Goal: Task Accomplishment & Management: Manage account settings

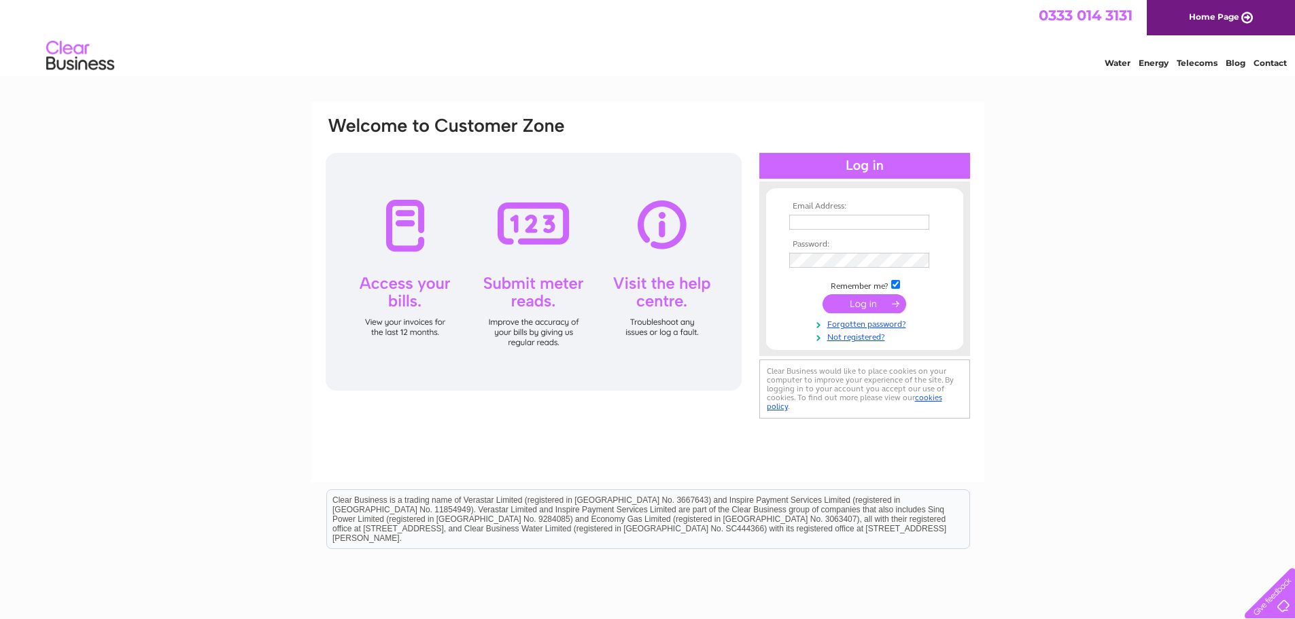
type input "invoicemanagement@inenco.com"
click at [849, 299] on input "submit" at bounding box center [864, 303] width 84 height 19
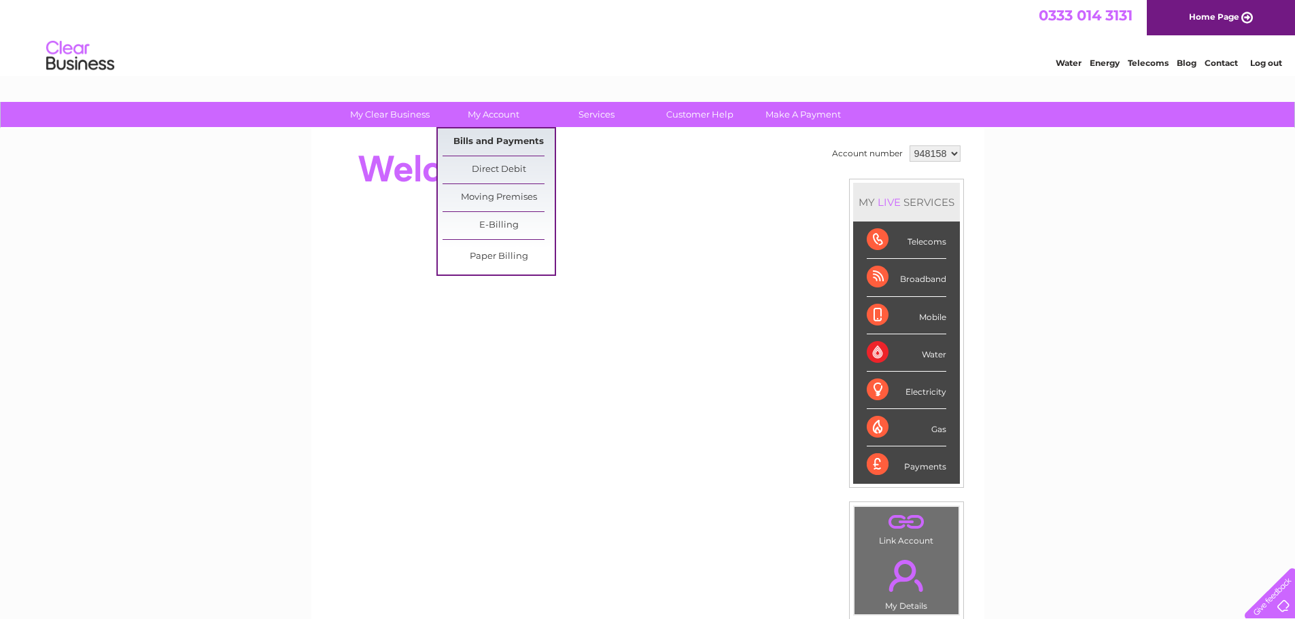
click at [487, 130] on link "Bills and Payments" at bounding box center [498, 141] width 112 height 27
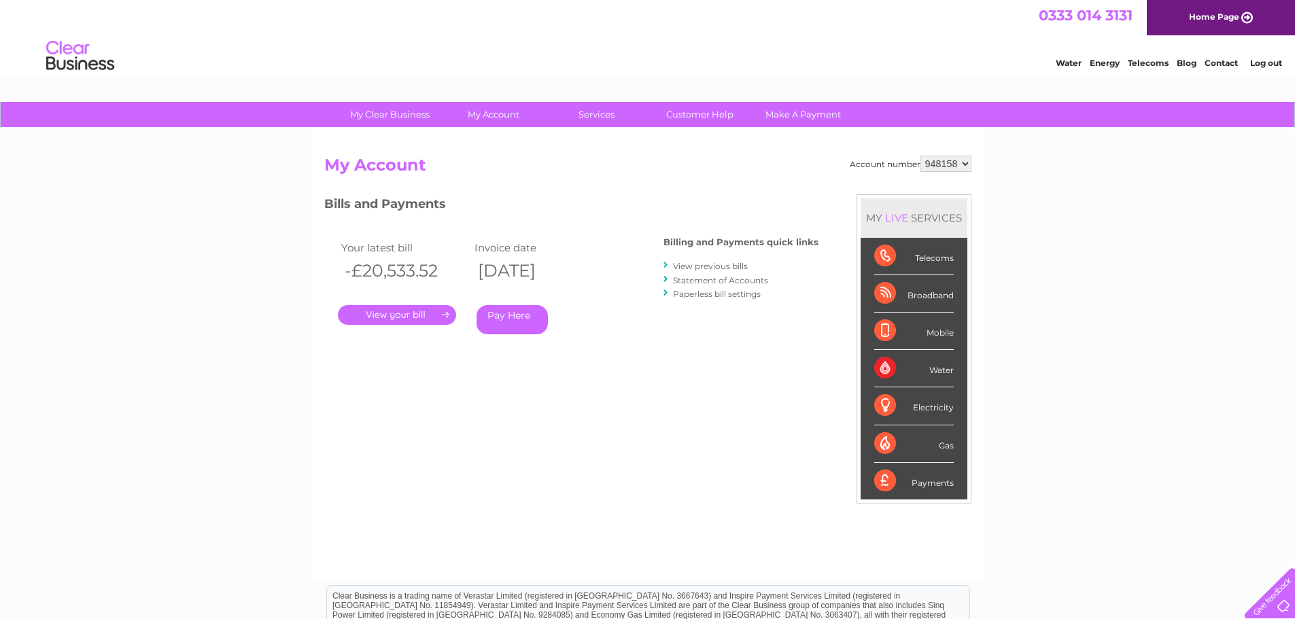
click at [960, 166] on select "948158" at bounding box center [945, 164] width 51 height 16
click at [972, 161] on div "Account number 948158 My Account MY LIVE SERVICES Telecoms Broadband Mobile Wat…" at bounding box center [647, 353] width 673 height 450
click at [966, 164] on select "948158" at bounding box center [945, 164] width 51 height 16
click at [953, 168] on select "948158" at bounding box center [945, 164] width 51 height 16
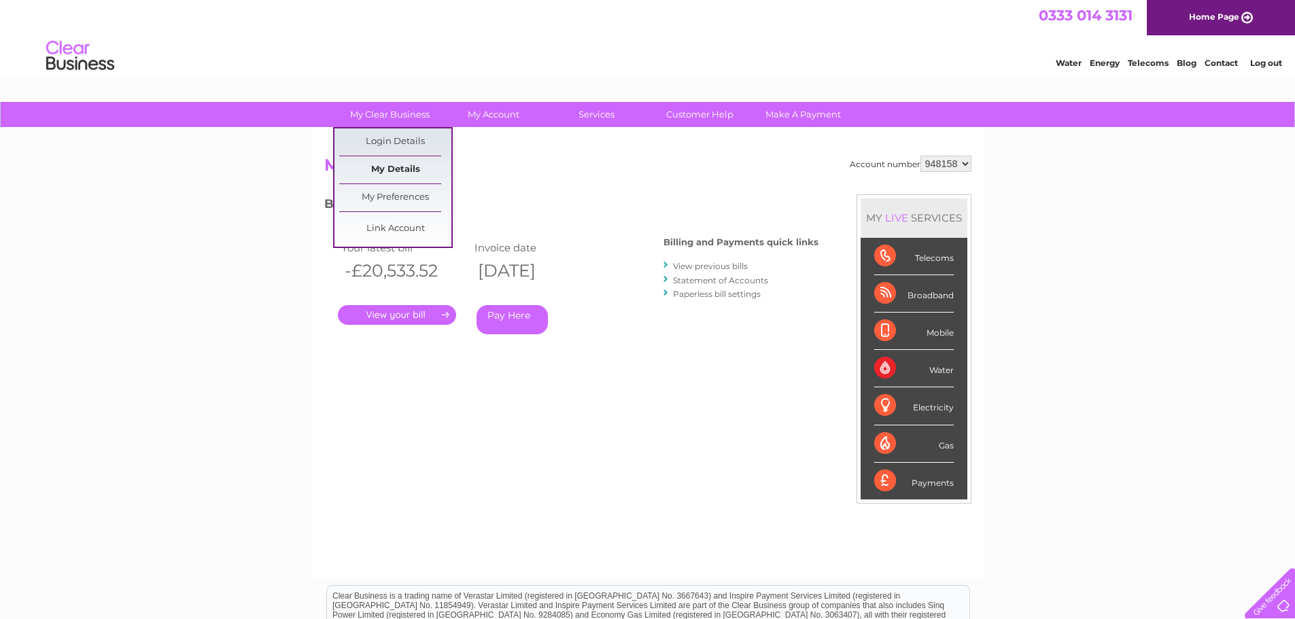
click at [389, 168] on link "My Details" at bounding box center [395, 169] width 112 height 27
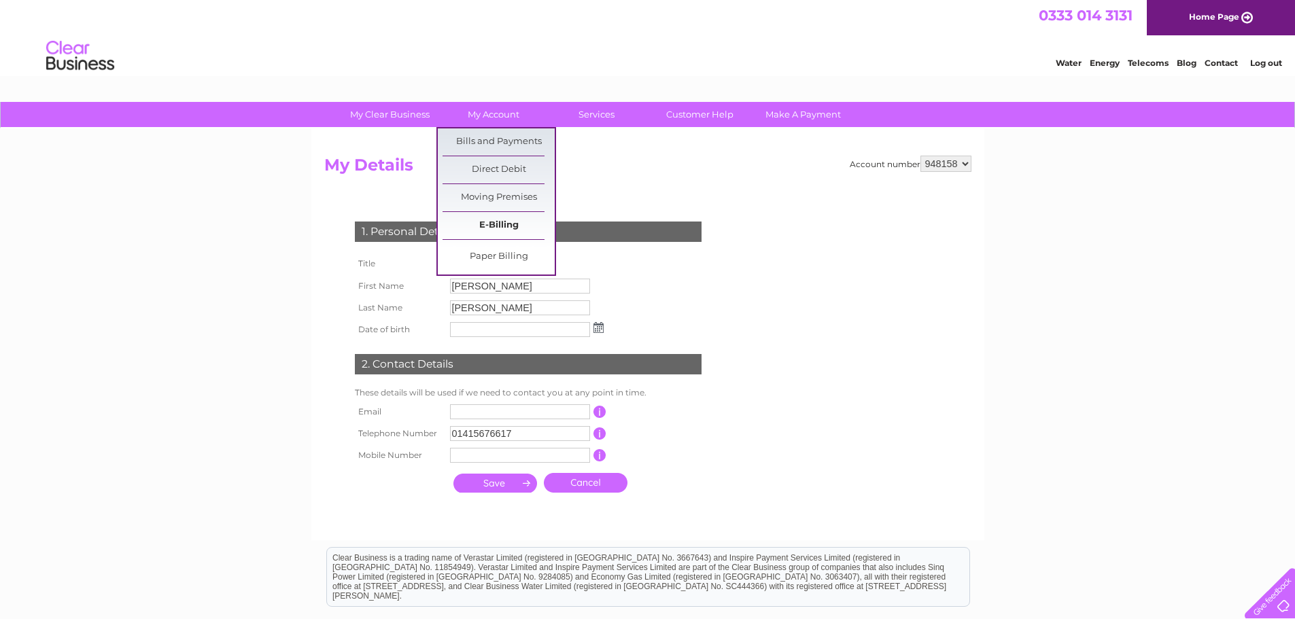
click at [489, 217] on link "E-Billing" at bounding box center [498, 225] width 112 height 27
click at [486, 228] on link "E-Billing" at bounding box center [498, 225] width 112 height 27
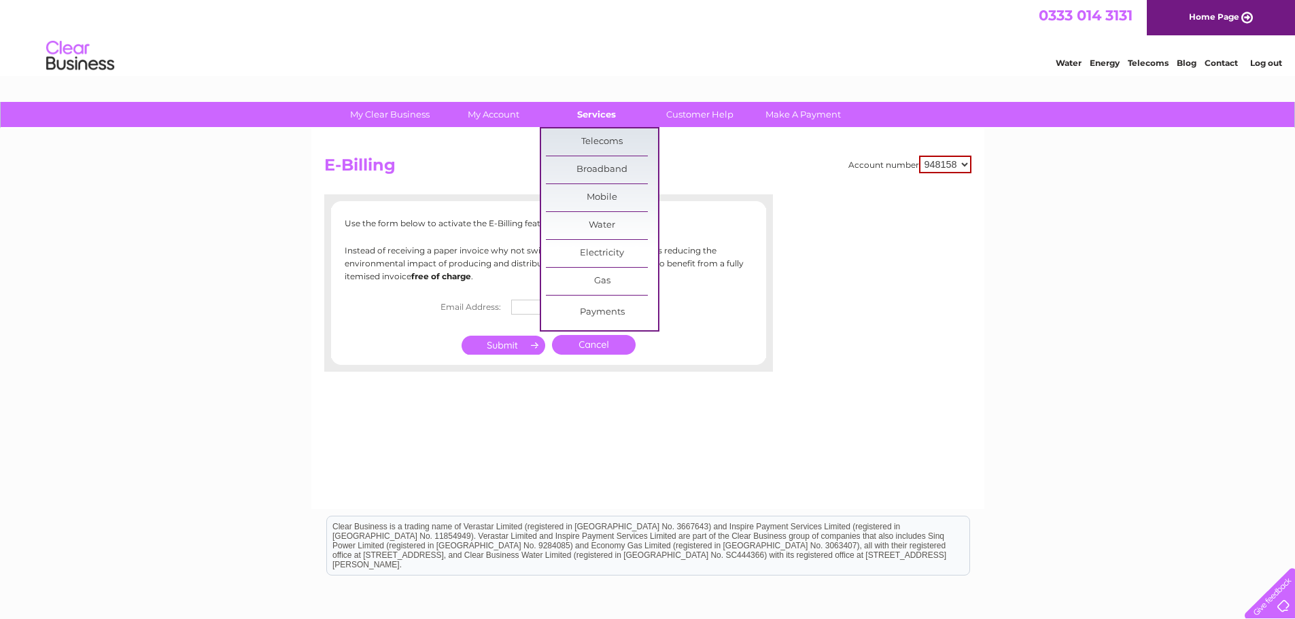
click at [602, 116] on link "Services" at bounding box center [596, 114] width 112 height 25
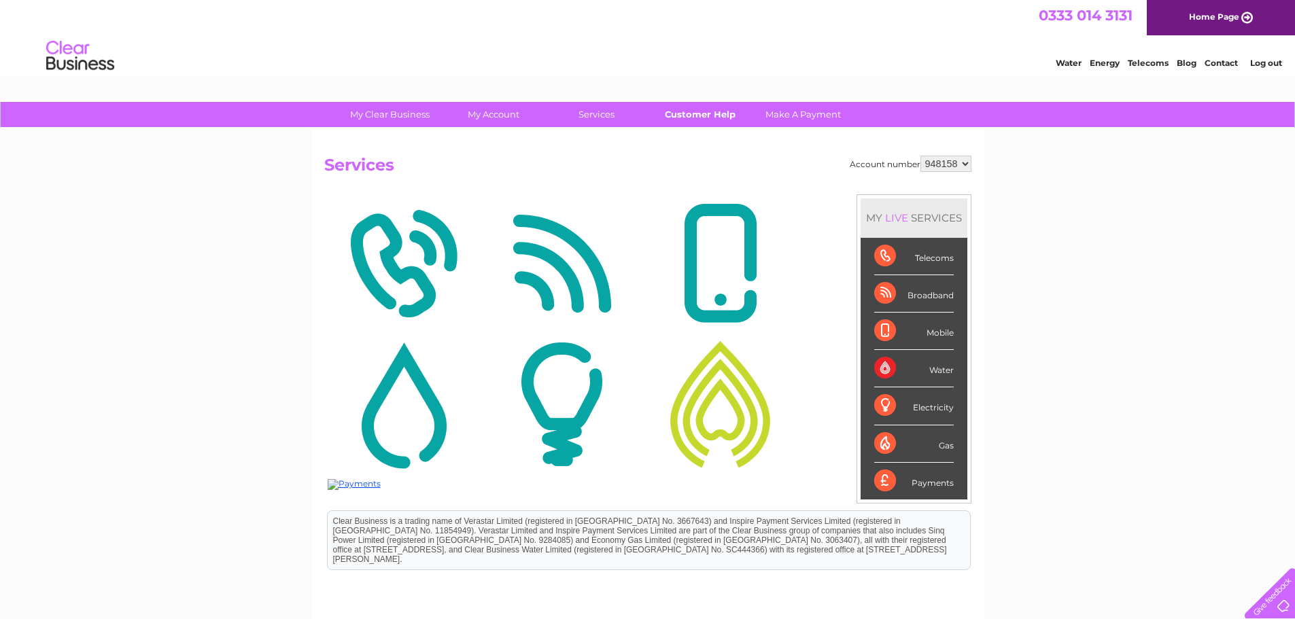
click at [701, 114] on link "Customer Help" at bounding box center [700, 114] width 112 height 25
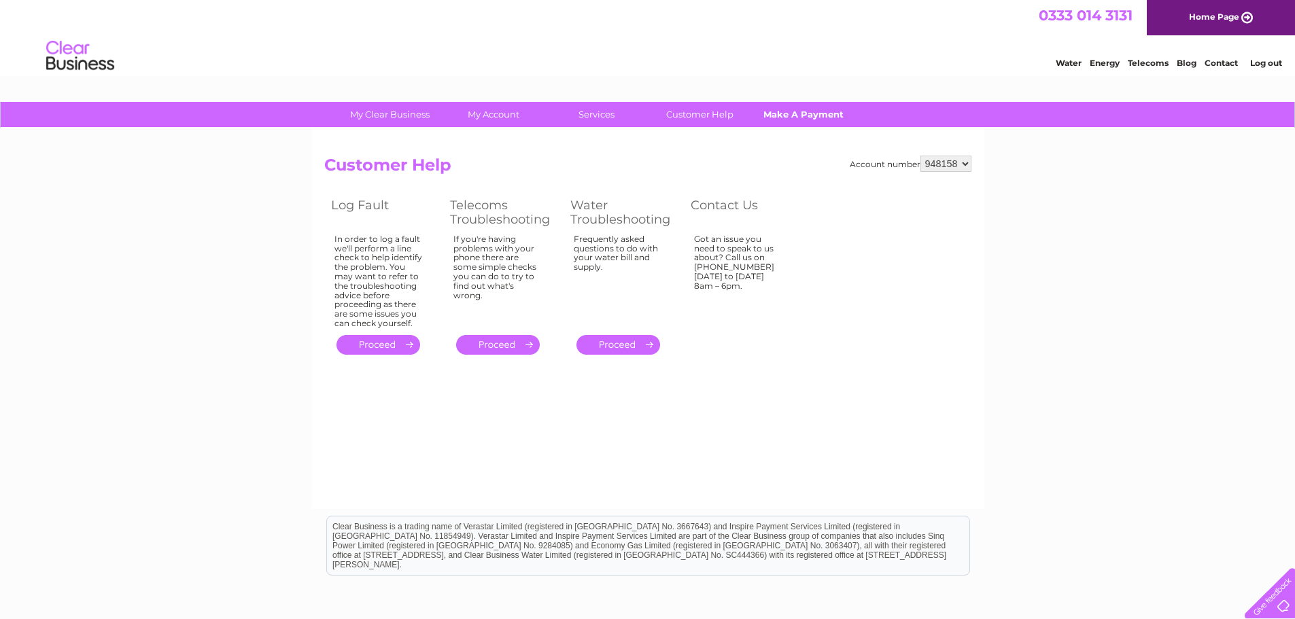
click at [818, 113] on link "Make A Payment" at bounding box center [803, 114] width 112 height 25
click at [965, 168] on select "948158" at bounding box center [945, 164] width 51 height 16
click at [1218, 15] on link "Home Page" at bounding box center [1220, 17] width 148 height 35
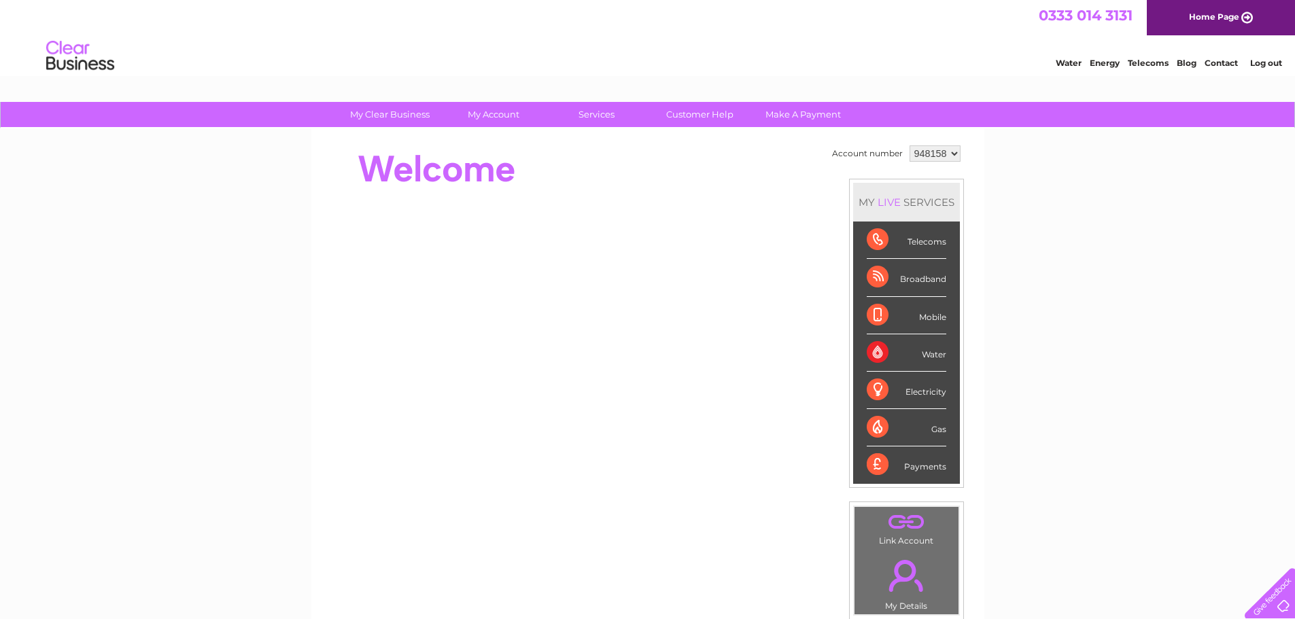
click at [950, 152] on select "948158" at bounding box center [934, 153] width 51 height 16
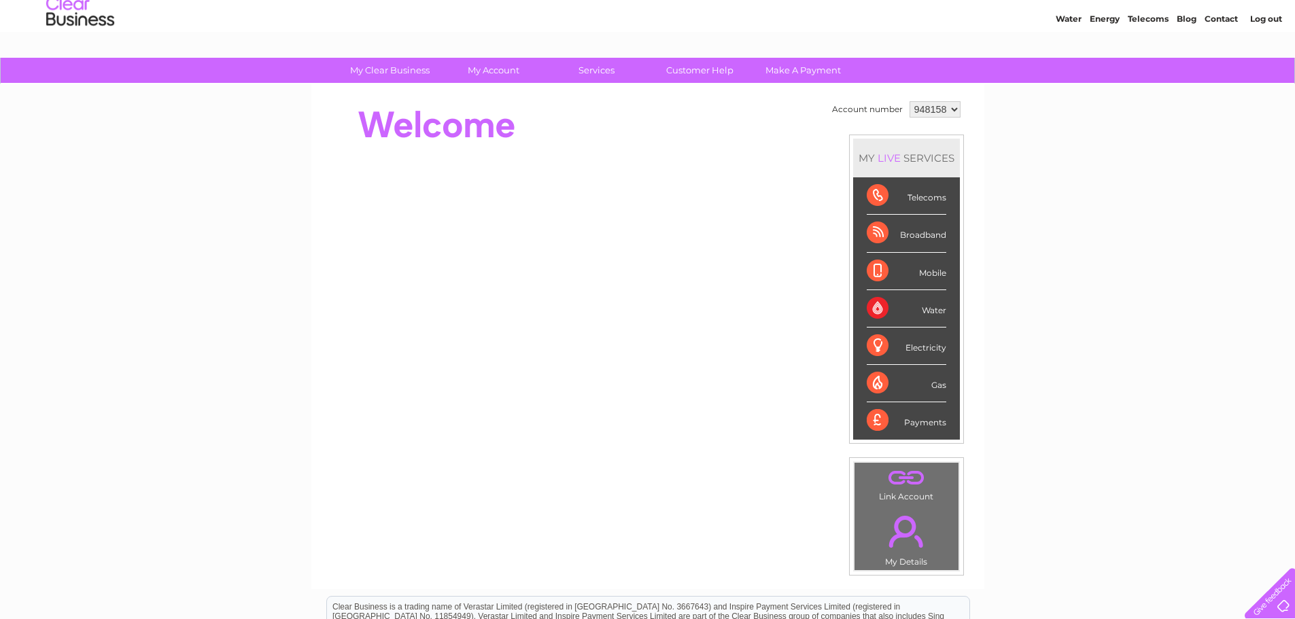
scroll to position [68, 0]
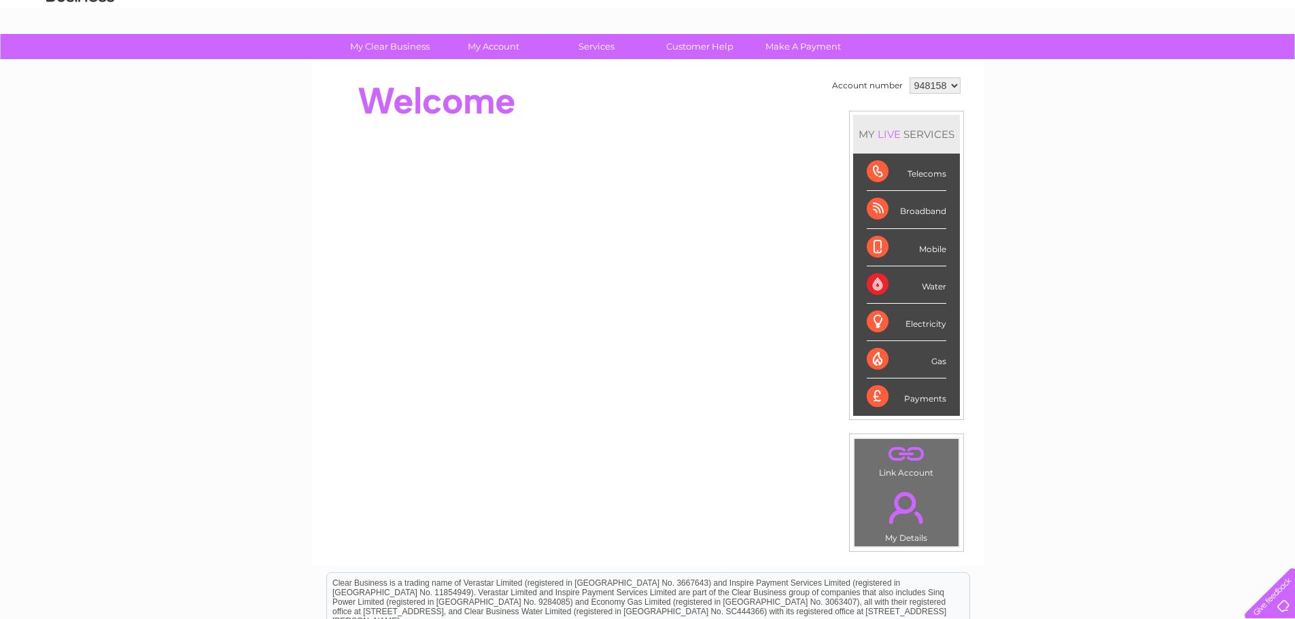
click at [901, 468] on td ". Link Account" at bounding box center [906, 459] width 105 height 43
click at [900, 453] on link "." at bounding box center [906, 454] width 97 height 24
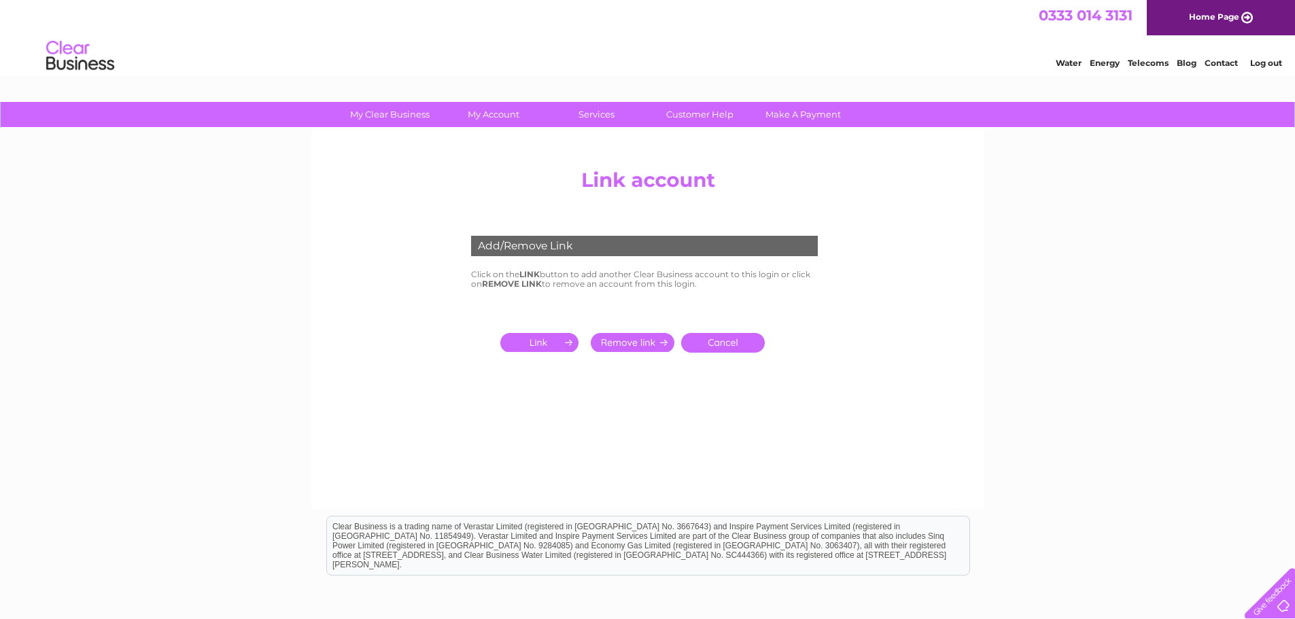
click at [533, 349] on input "submit" at bounding box center [542, 342] width 84 height 19
